Goal: Information Seeking & Learning: Learn about a topic

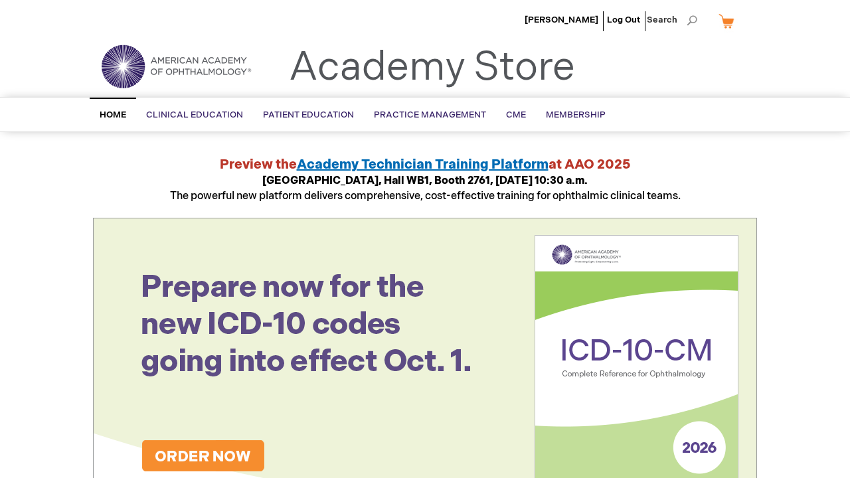
scroll to position [520, 0]
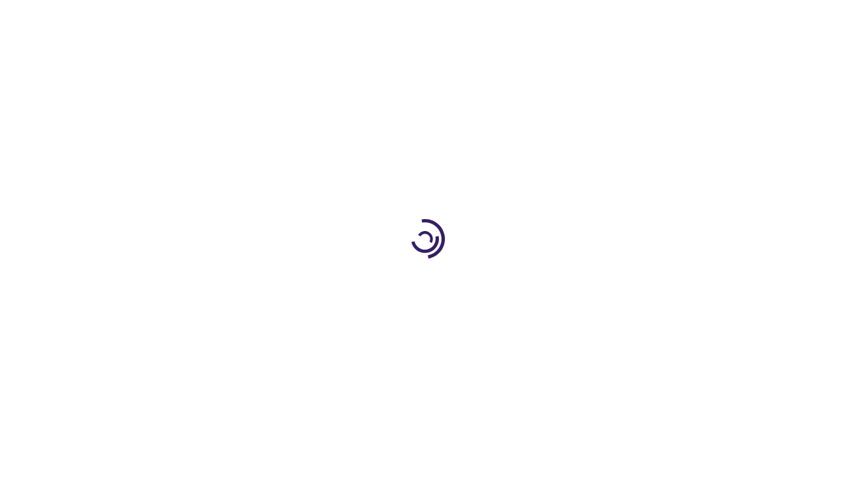
scroll to position [1917, 0]
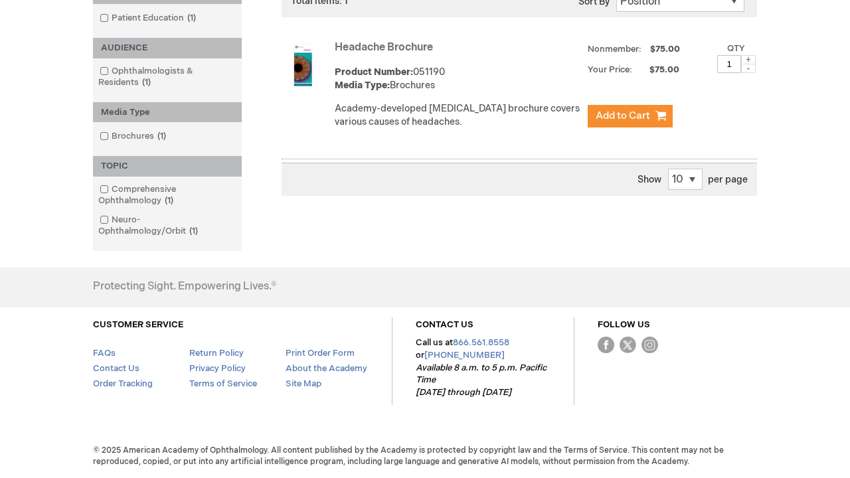
scroll to position [233, 0]
